Goal: Information Seeking & Learning: Learn about a topic

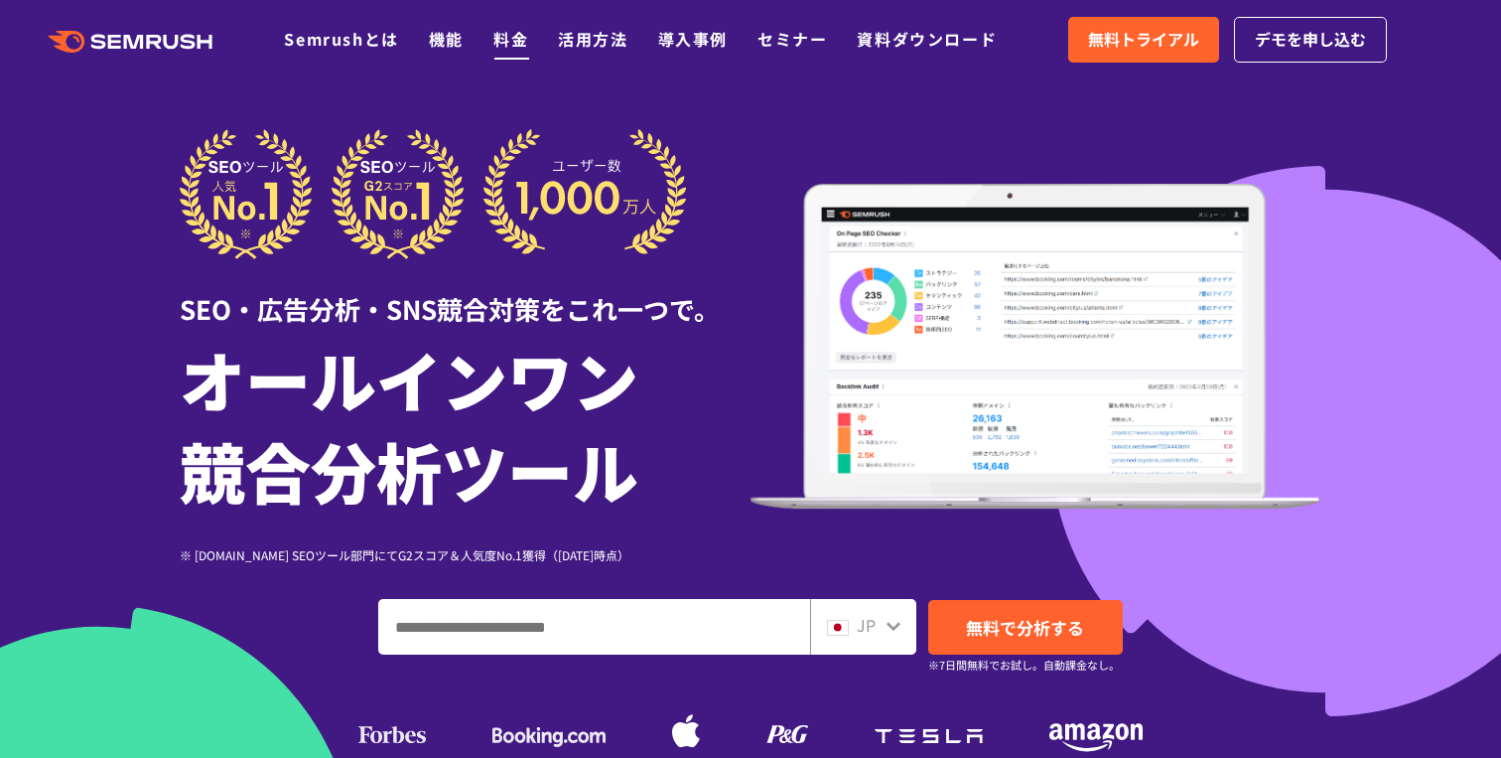
click at [503, 50] on link "料金" at bounding box center [510, 39] width 35 height 24
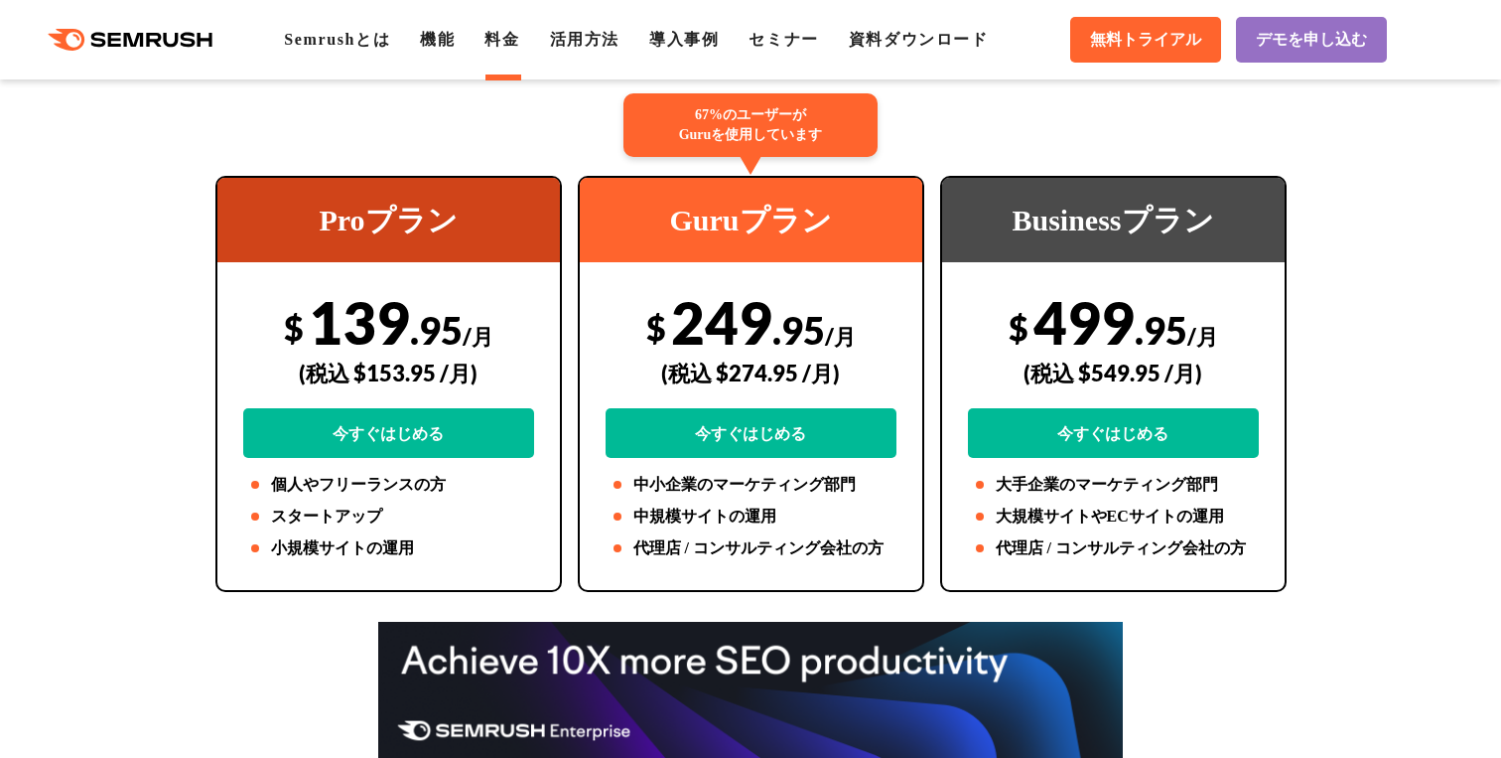
scroll to position [371, 0]
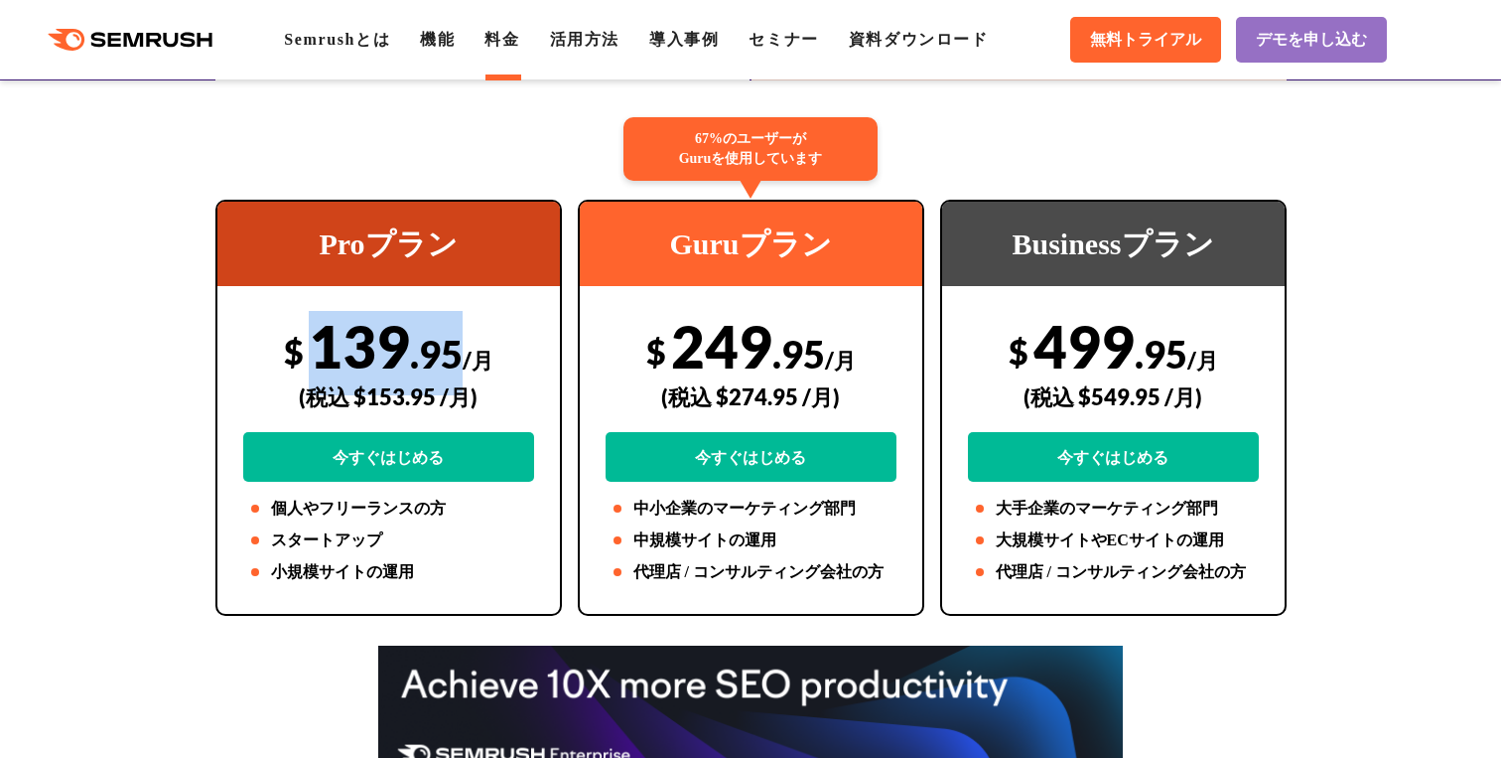
drag, startPoint x: 314, startPoint y: 355, endPoint x: 445, endPoint y: 349, distance: 131.2
click at [446, 350] on div "$ 139 .95 /月 (税込 $153.95 /月) 今すぐはじめる" at bounding box center [388, 396] width 291 height 171
copy div "139 .9"
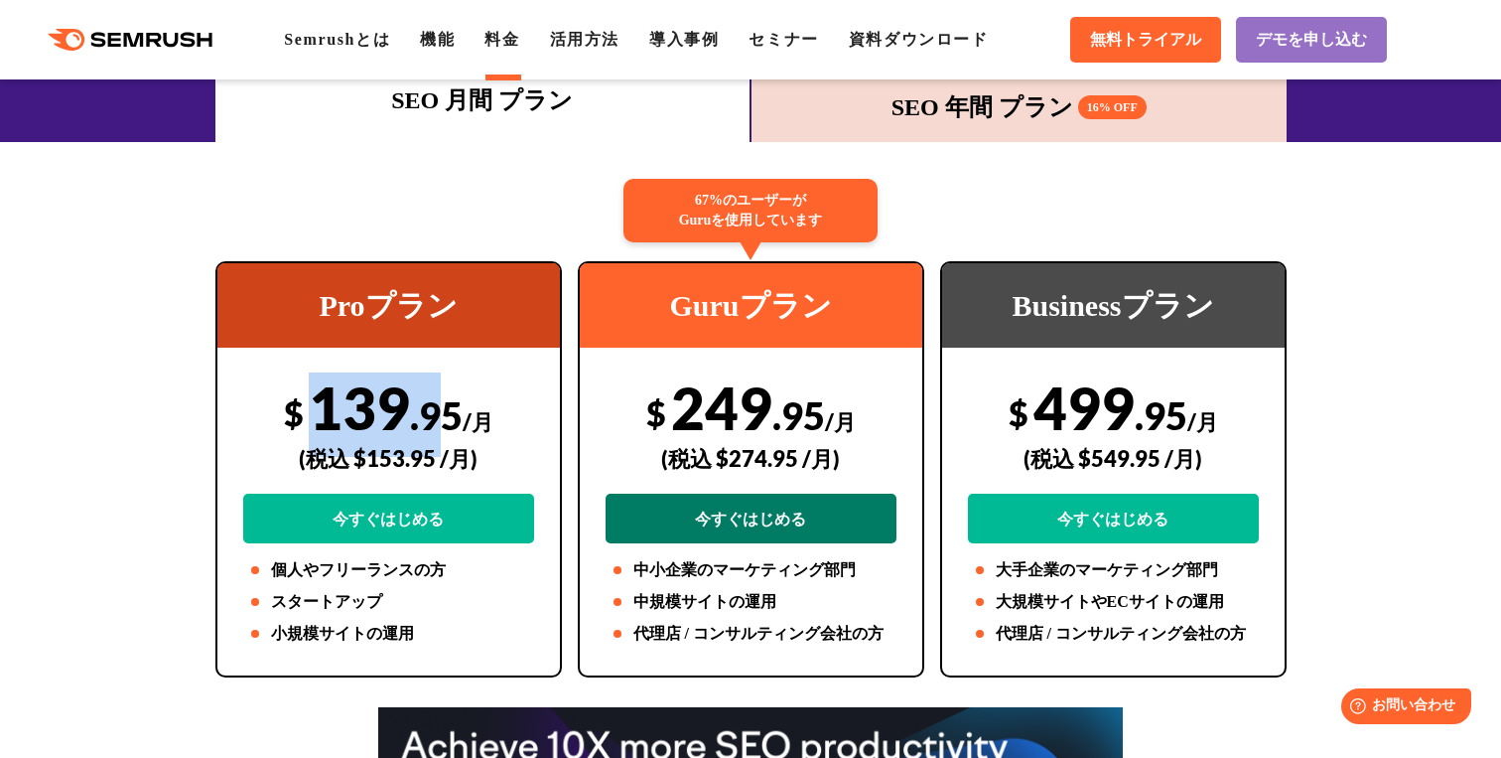
scroll to position [307, 0]
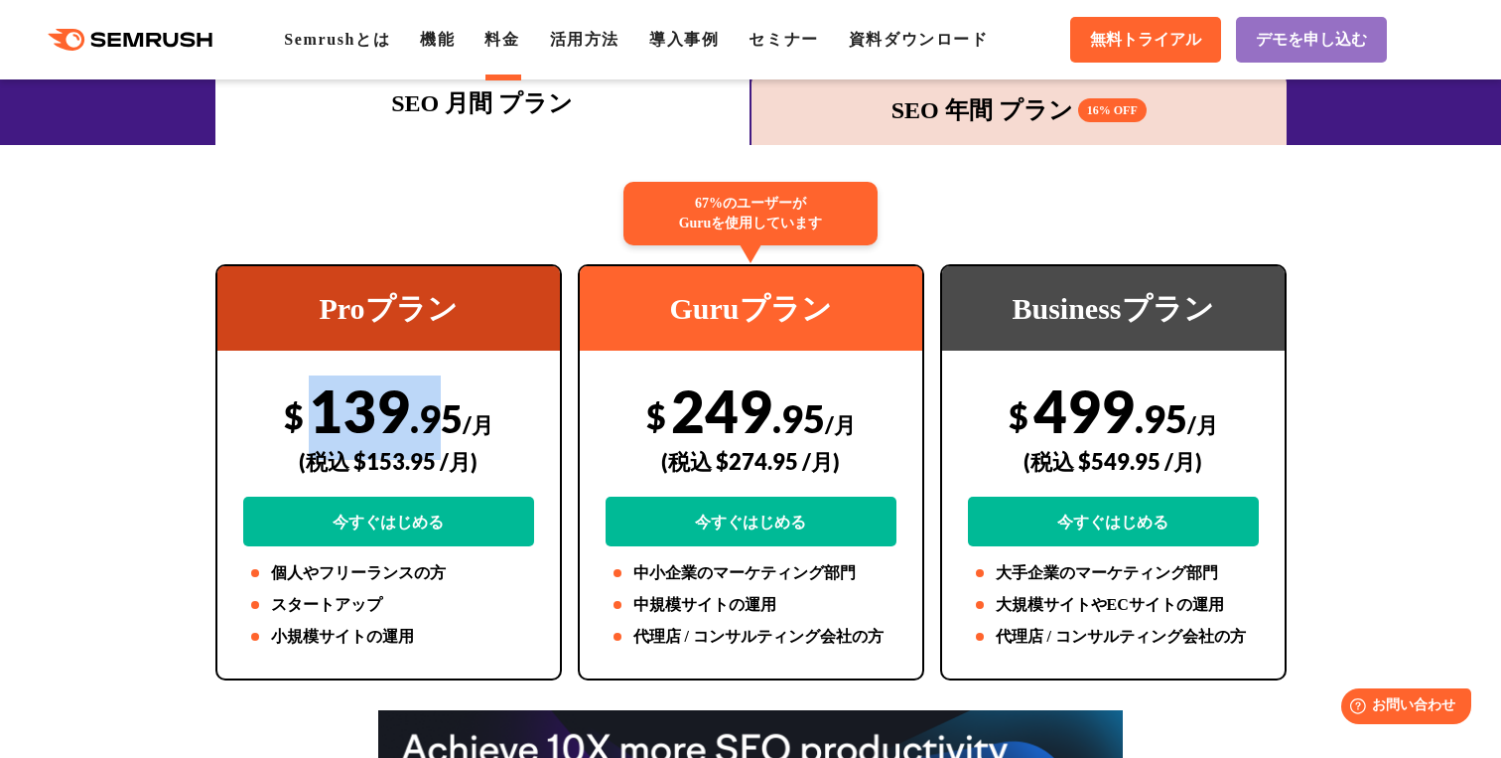
click at [339, 411] on div "$ 139 .95 /月 (税込 $153.95 /月) 今すぐはじめる" at bounding box center [388, 460] width 291 height 171
drag, startPoint x: 308, startPoint y: 410, endPoint x: 457, endPoint y: 418, distance: 149.1
click at [457, 418] on div "$ 139 .95 /月 (税込 $153.95 /月) 今すぐはじめる" at bounding box center [388, 460] width 291 height 171
copy div "139 .95"
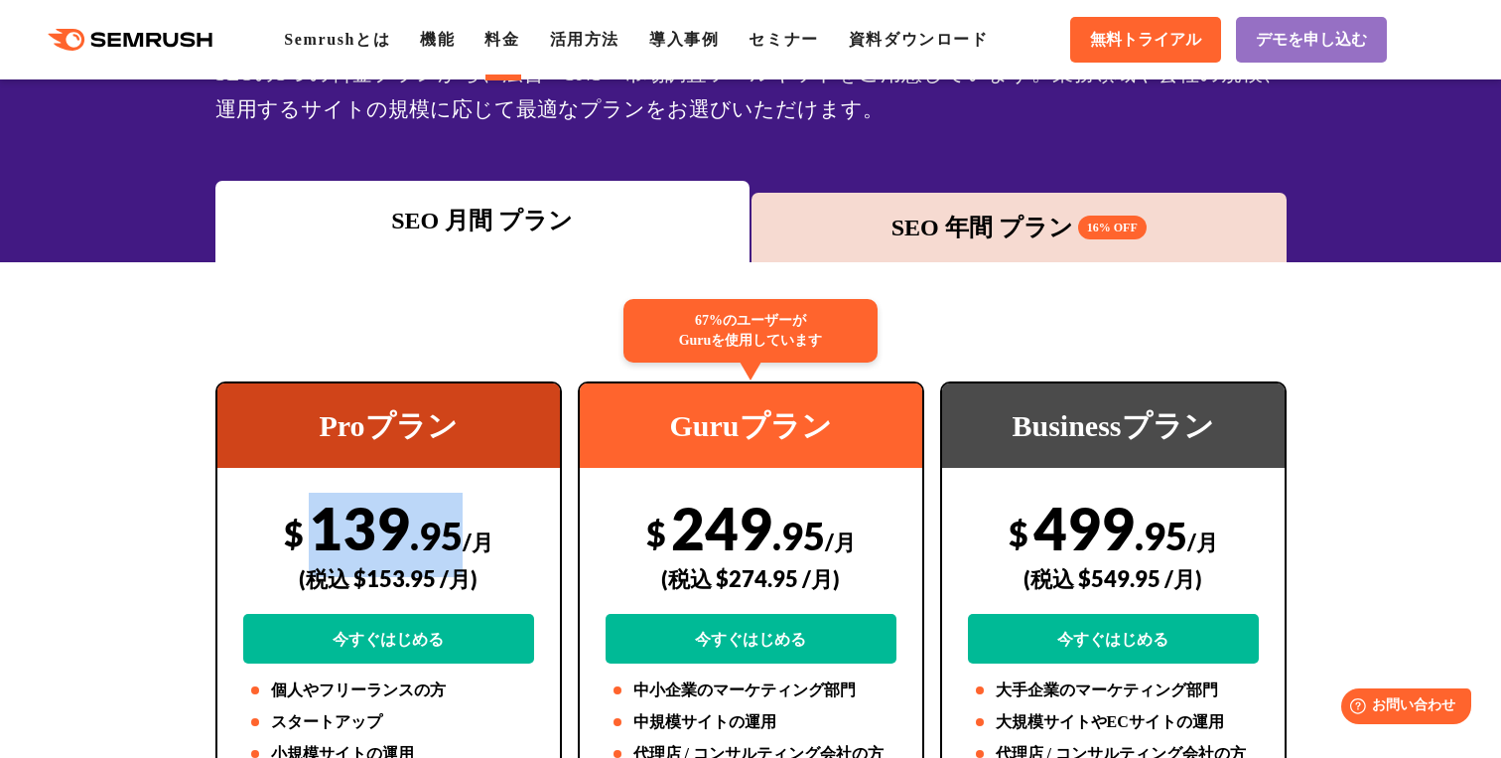
scroll to position [175, 0]
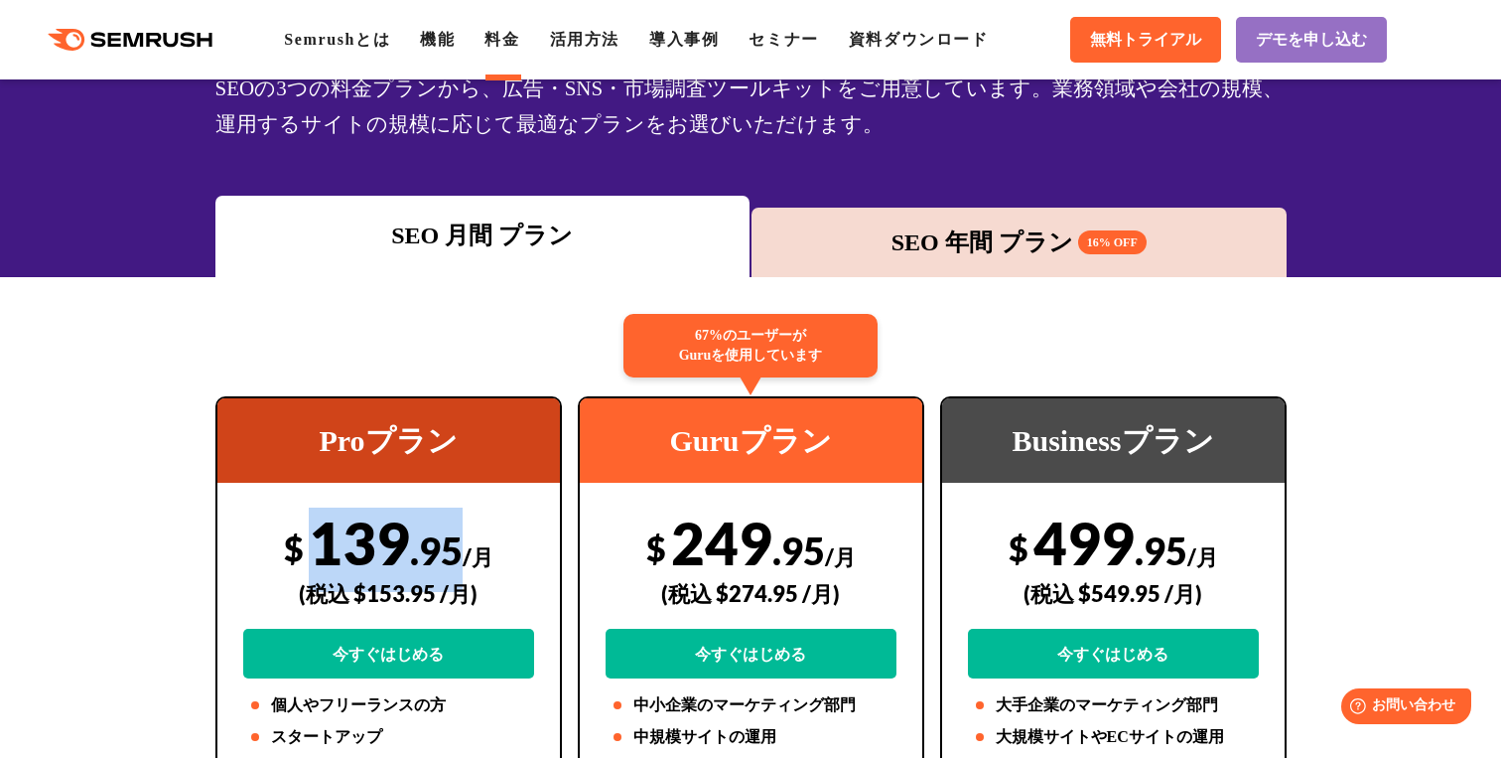
click at [794, 252] on div "SEO 年間 プラン 16% OFF" at bounding box center [1019, 242] width 515 height 36
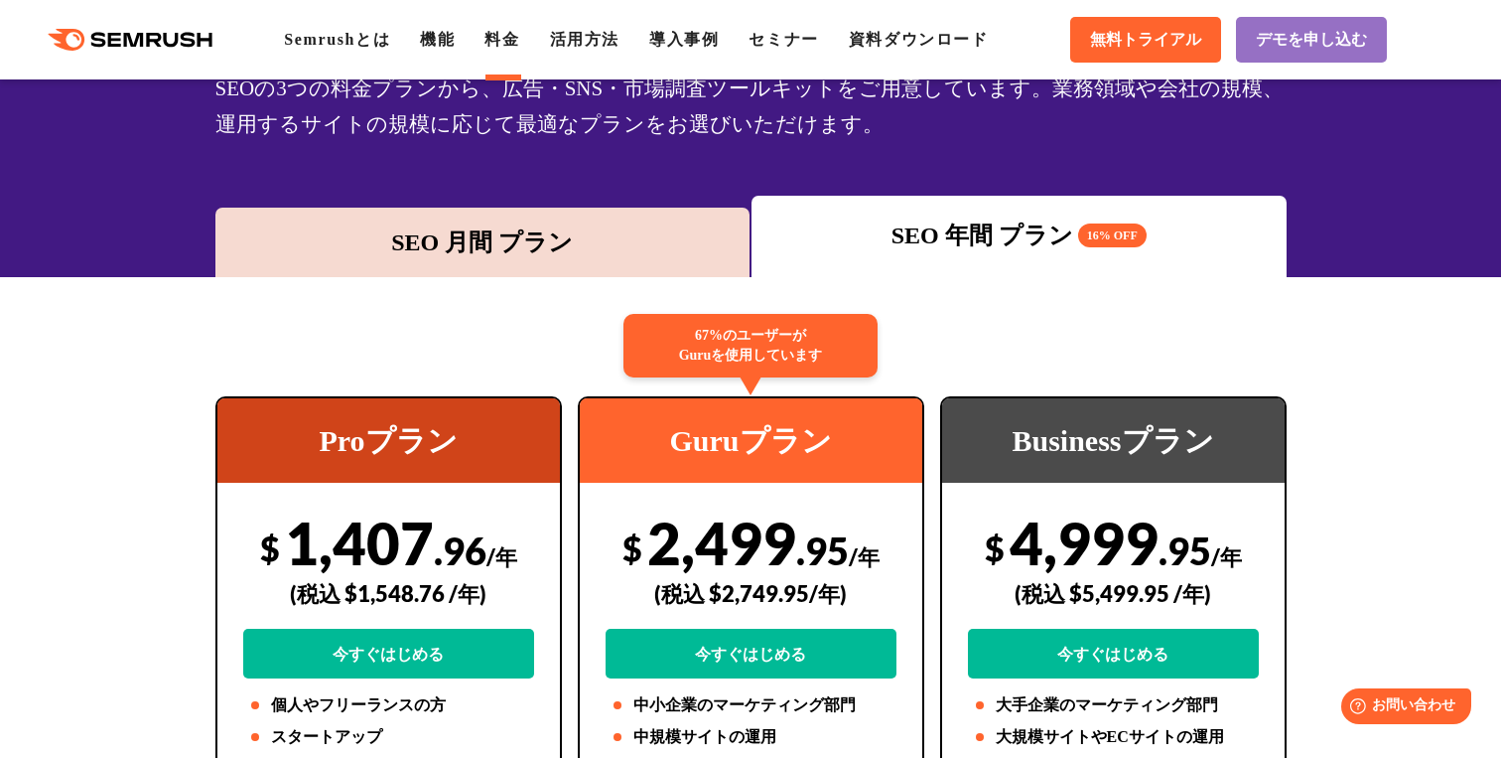
click at [606, 250] on div "SEO 月間 プラン" at bounding box center [482, 242] width 515 height 36
